Goal: Navigation & Orientation: Find specific page/section

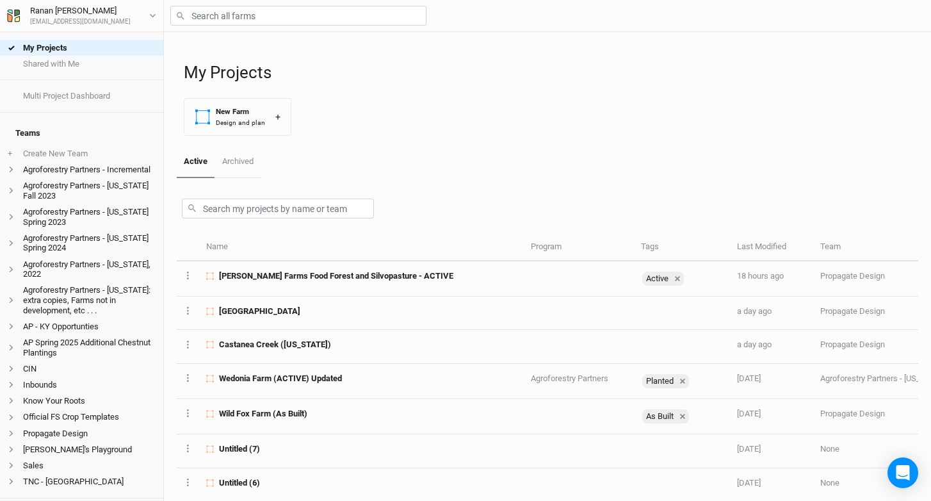
click at [191, 71] on h1 "My Projects" at bounding box center [551, 73] width 734 height 20
drag, startPoint x: 181, startPoint y: 74, endPoint x: 270, endPoint y: 71, distance: 88.4
click at [270, 71] on div "My Projects New Farm Design and plan + Active Archived Name Program Tags Last M…" at bounding box center [547, 266] width 754 height 469
click at [299, 70] on h1 "My Projects" at bounding box center [551, 73] width 734 height 20
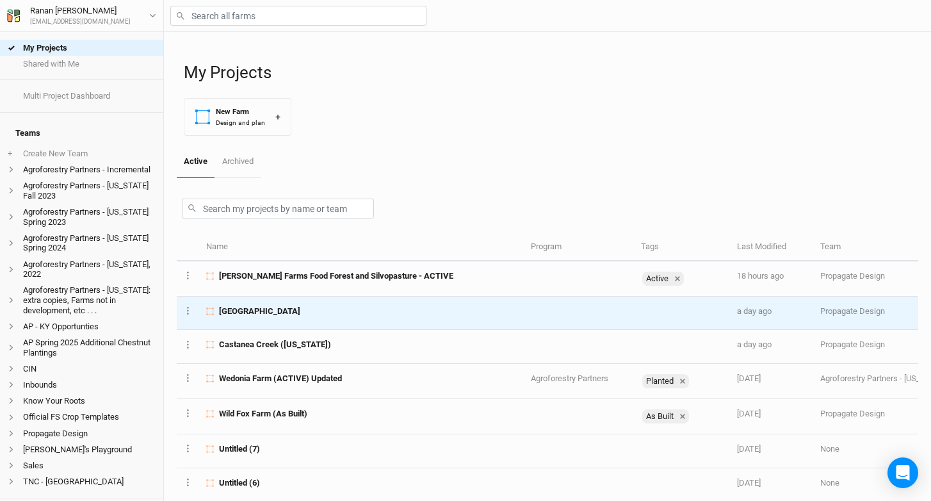
click at [287, 318] on td "[GEOGRAPHIC_DATA]" at bounding box center [361, 312] width 324 height 33
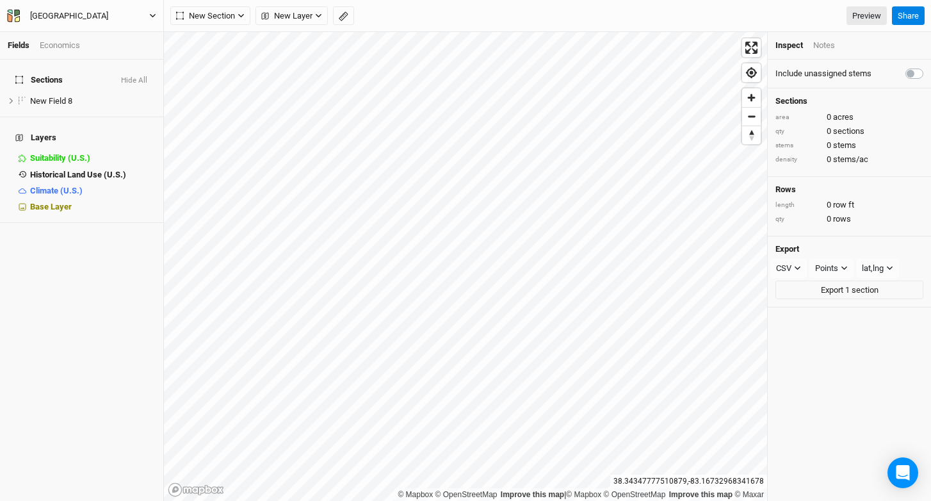
click at [118, 18] on button "[GEOGRAPHIC_DATA]" at bounding box center [81, 16] width 150 height 14
click at [95, 151] on button "Log out" at bounding box center [105, 149] width 101 height 17
